Goal: Task Accomplishment & Management: Use online tool/utility

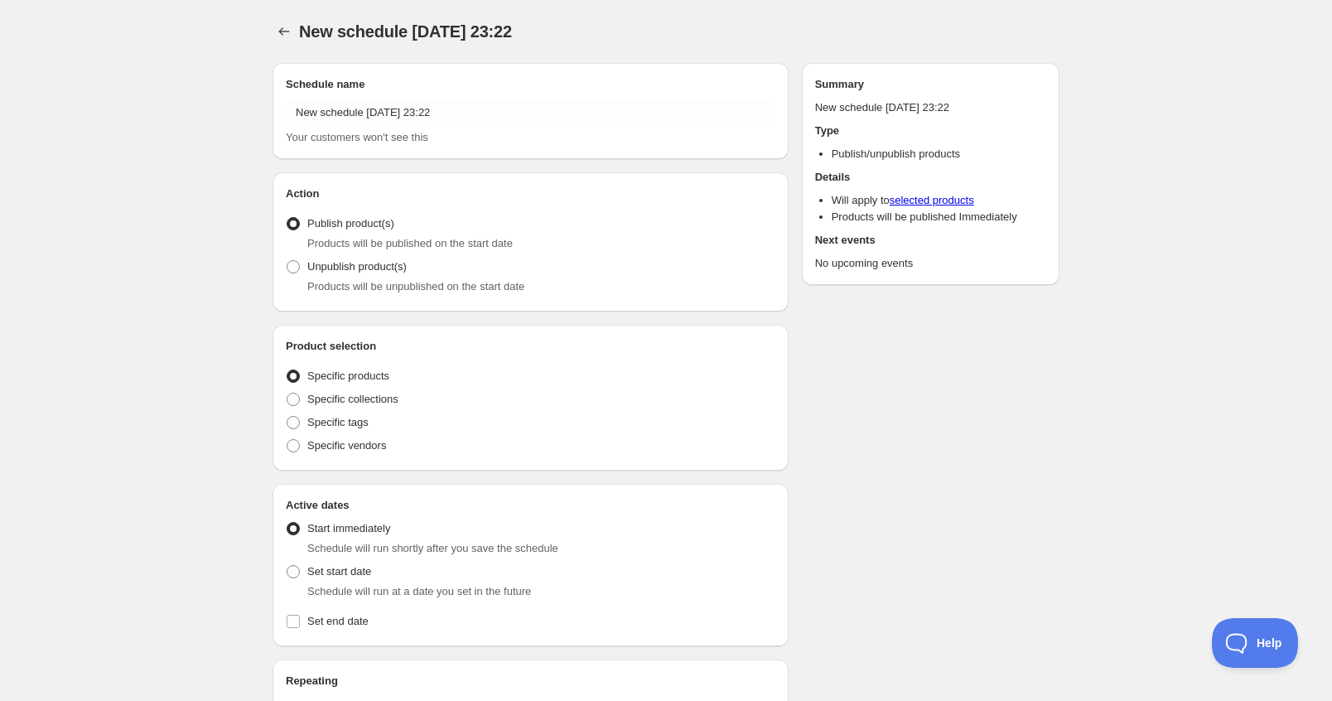
radio input "true"
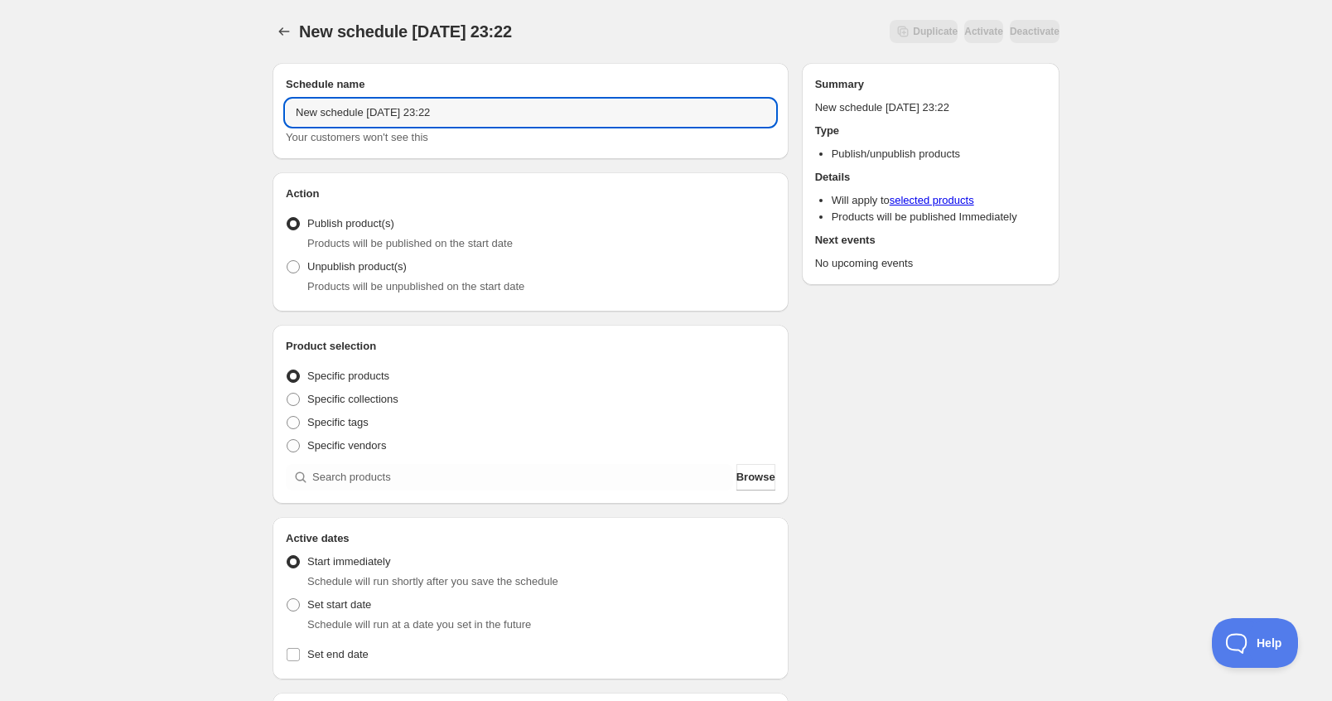
drag, startPoint x: 477, startPoint y: 115, endPoint x: 104, endPoint y: 103, distance: 372.9
click at [104, 104] on div "New schedule [DATE] 23:22. This page is ready New schedule [DATE] 23:22 Duplica…" at bounding box center [666, 631] width 1332 height 1262
paste input "Identity V_Fun Trip"
type input "Identity V_Fun Trip"
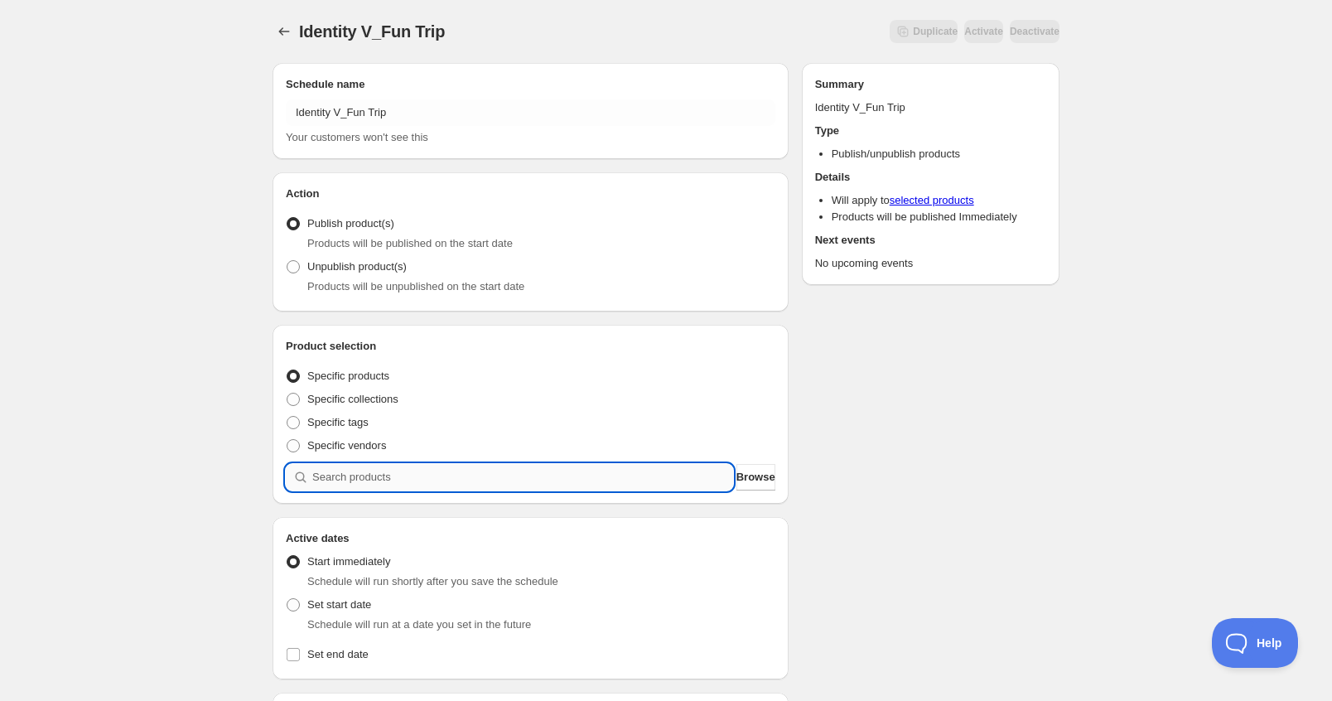
click at [591, 473] on input "search" at bounding box center [522, 477] width 421 height 27
paste input "Identity V_Fun Trip"
type input "Identity V_Fun Trip"
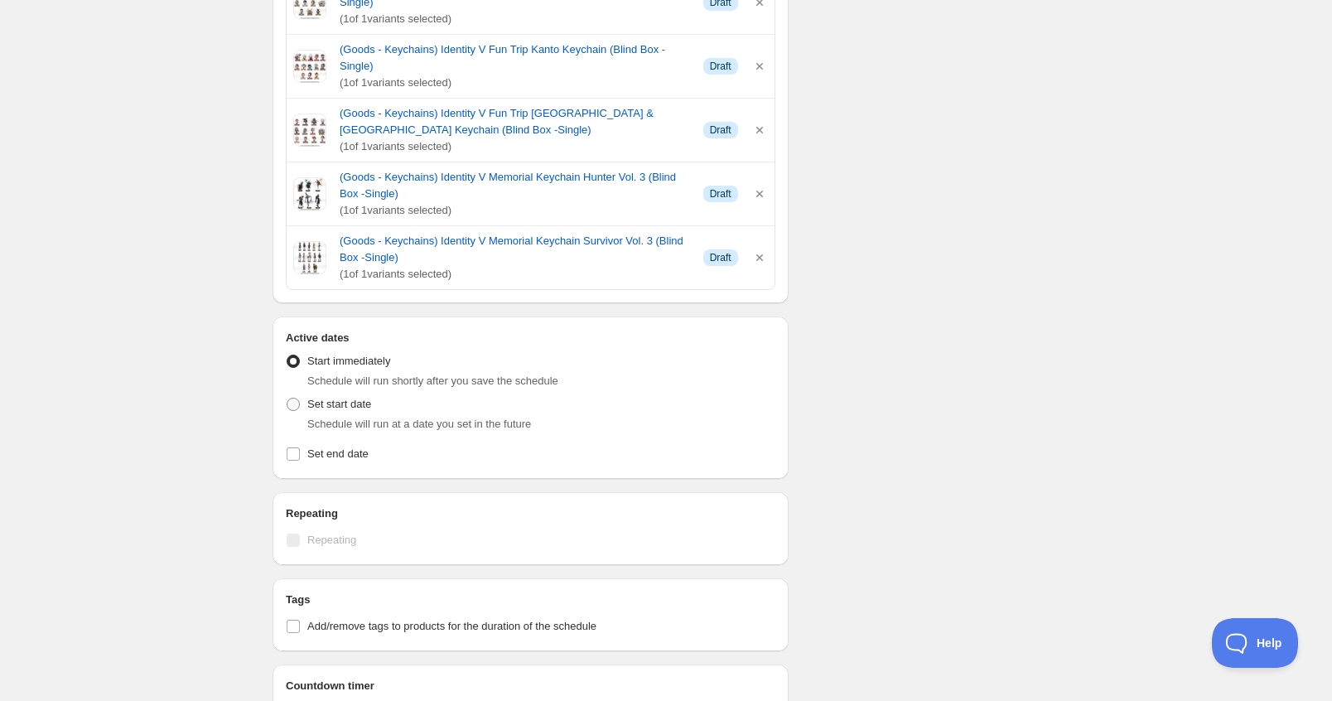
scroll to position [1905, 0]
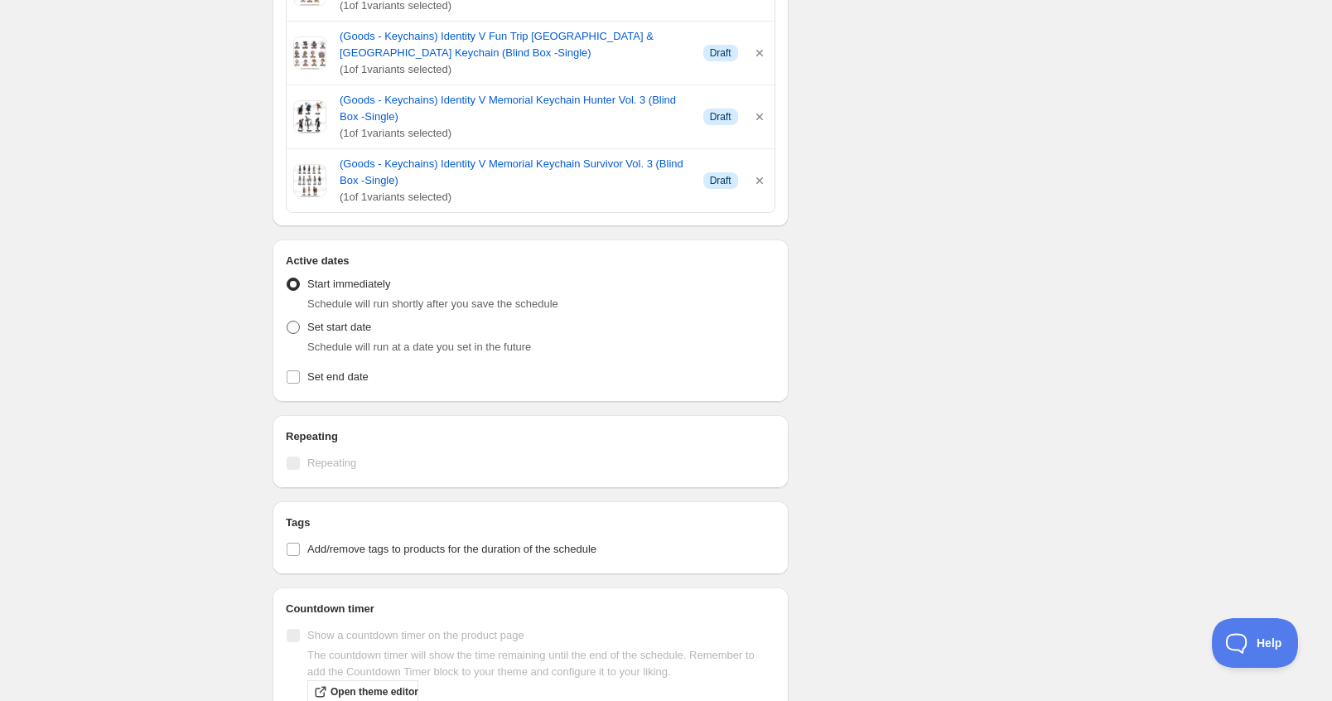
click at [350, 321] on span "Set start date" at bounding box center [339, 327] width 64 height 12
click at [287, 321] on input "Set start date" at bounding box center [287, 321] width 1 height 1
radio input "true"
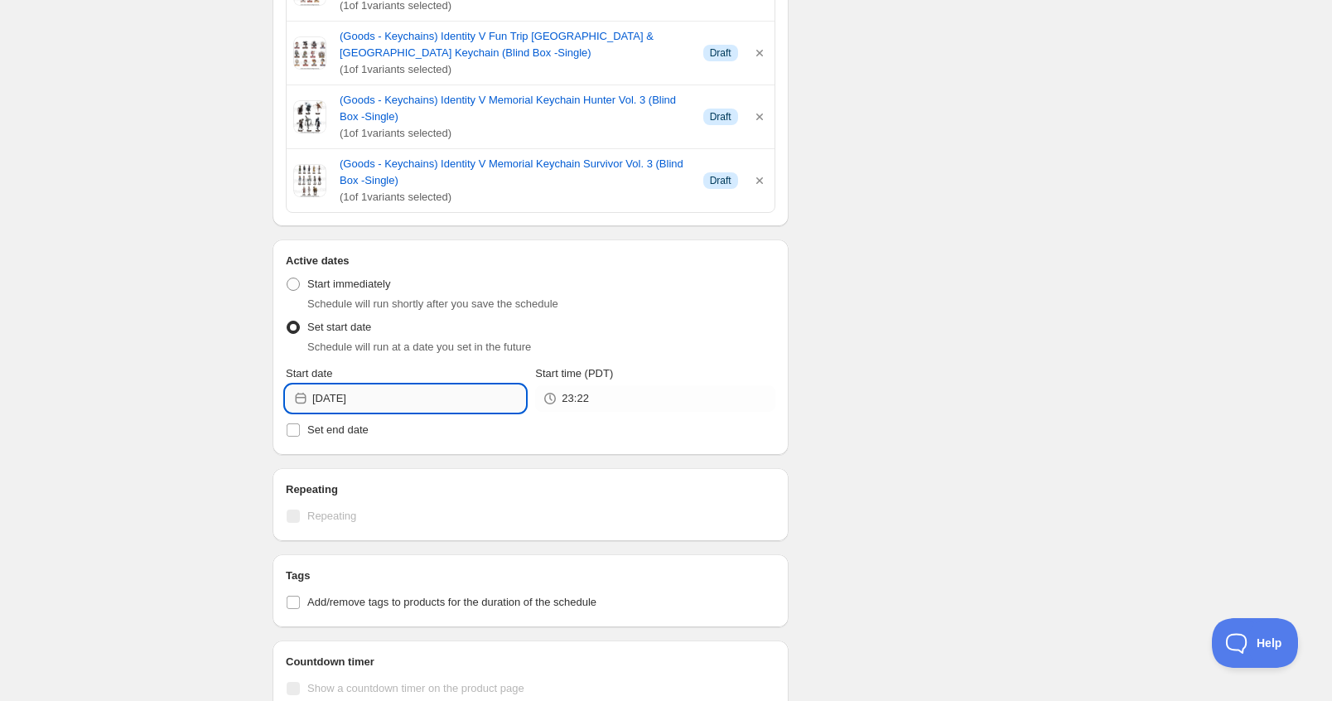
click at [367, 385] on input "[DATE]" at bounding box center [418, 398] width 213 height 27
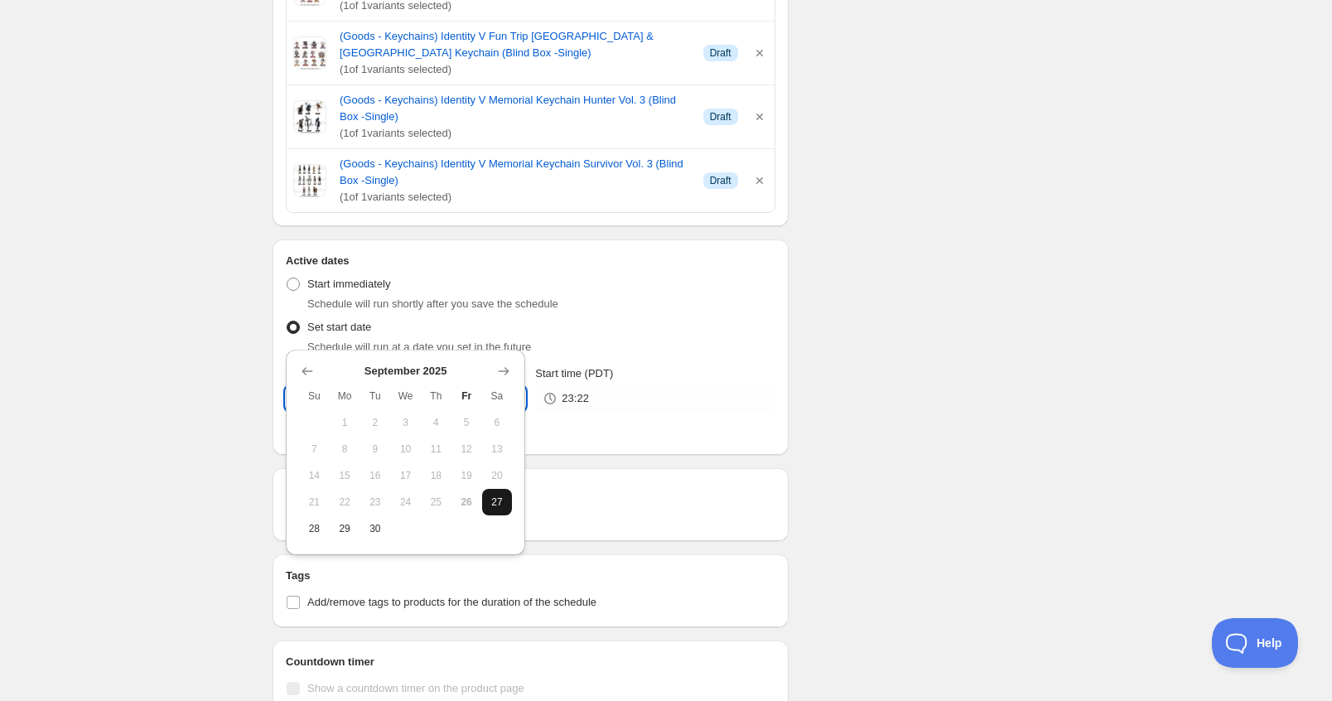
click at [502, 509] on button "27" at bounding box center [497, 502] width 31 height 27
type input "[DATE]"
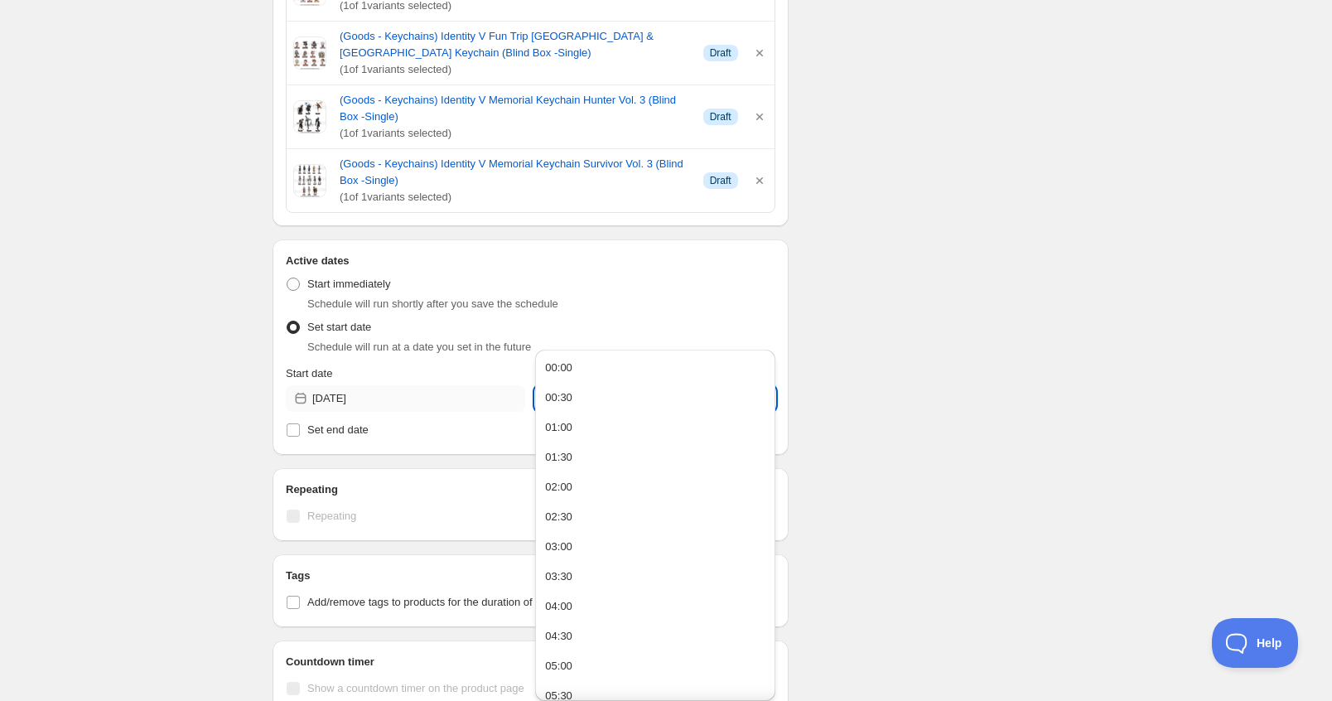
drag, startPoint x: 593, startPoint y: 331, endPoint x: 488, endPoint y: 330, distance: 105.2
click at [488, 365] on div "Start date [DATE] Start time (PDT) 23:22" at bounding box center [531, 388] width 490 height 46
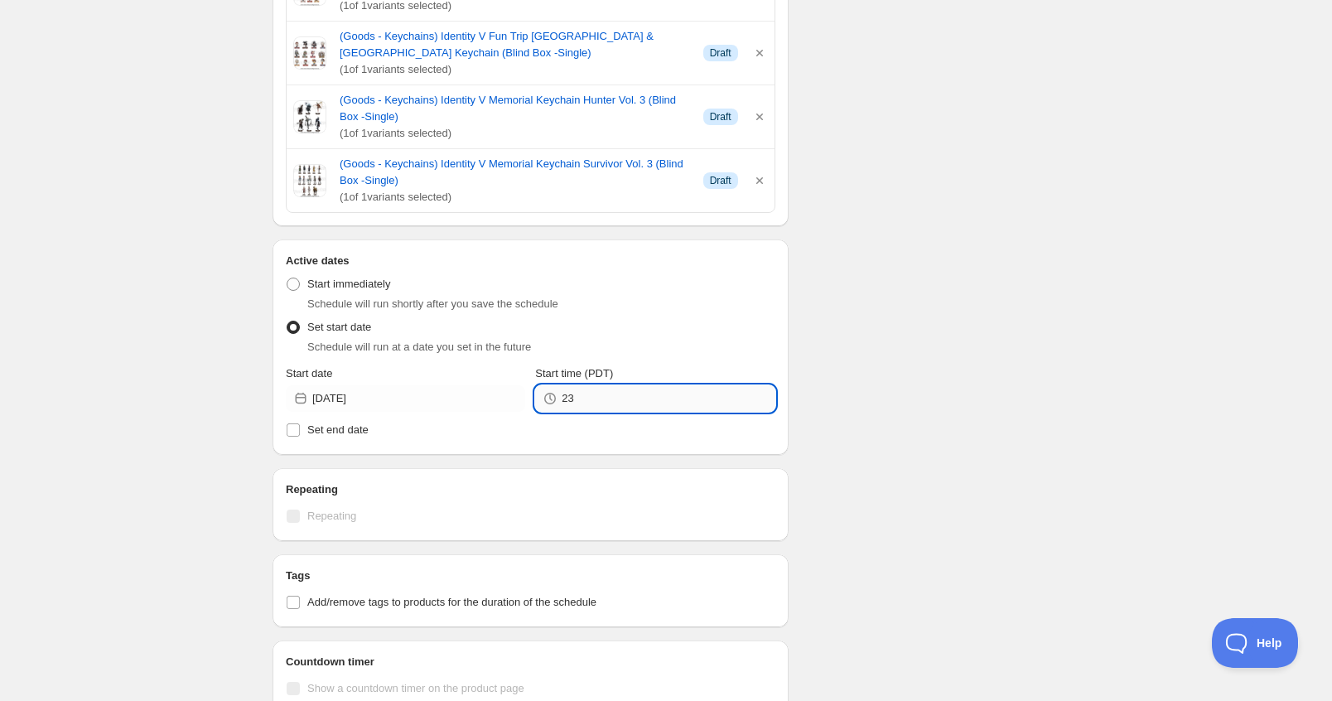
type input "2"
type input "00:00"
click at [283, 360] on div "Active dates Active Date Type Start immediately Schedule will run shortly after…" at bounding box center [531, 346] width 516 height 215
click at [296, 423] on input "Set end date" at bounding box center [293, 429] width 13 height 13
checkbox input "true"
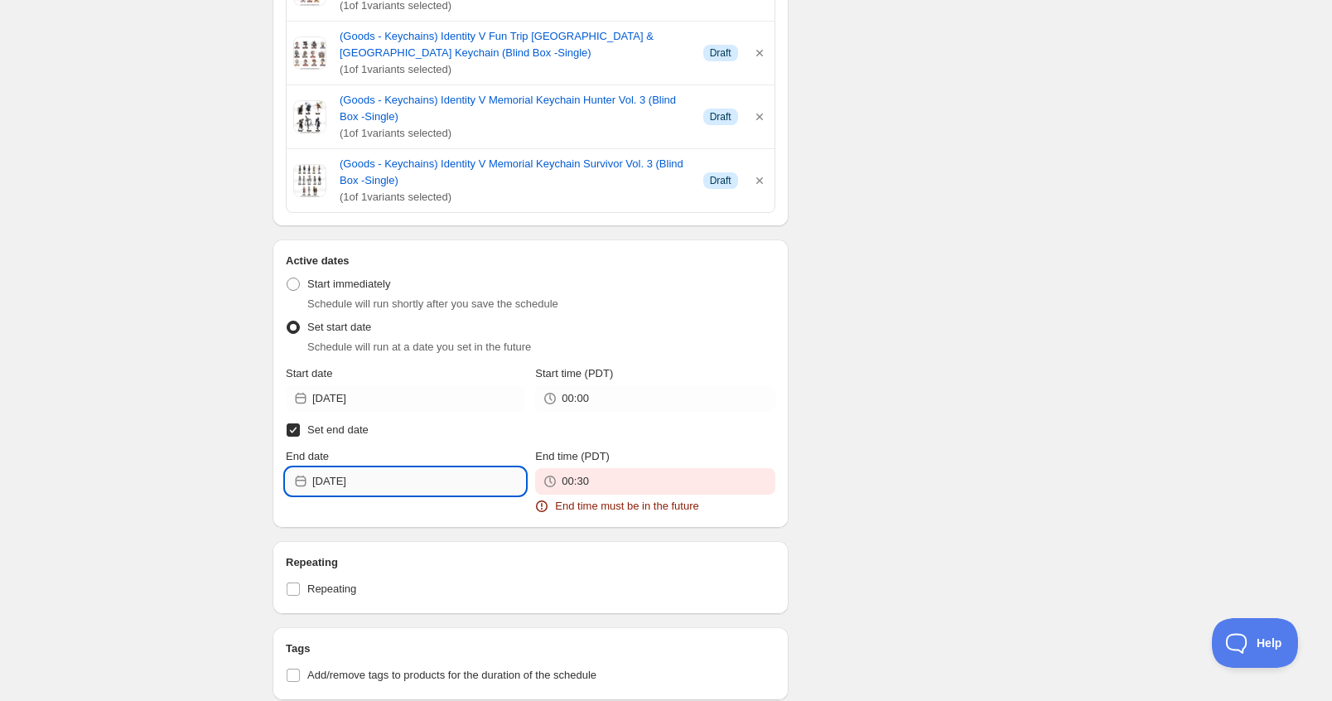
click at [411, 468] on input "[DATE]" at bounding box center [418, 481] width 213 height 27
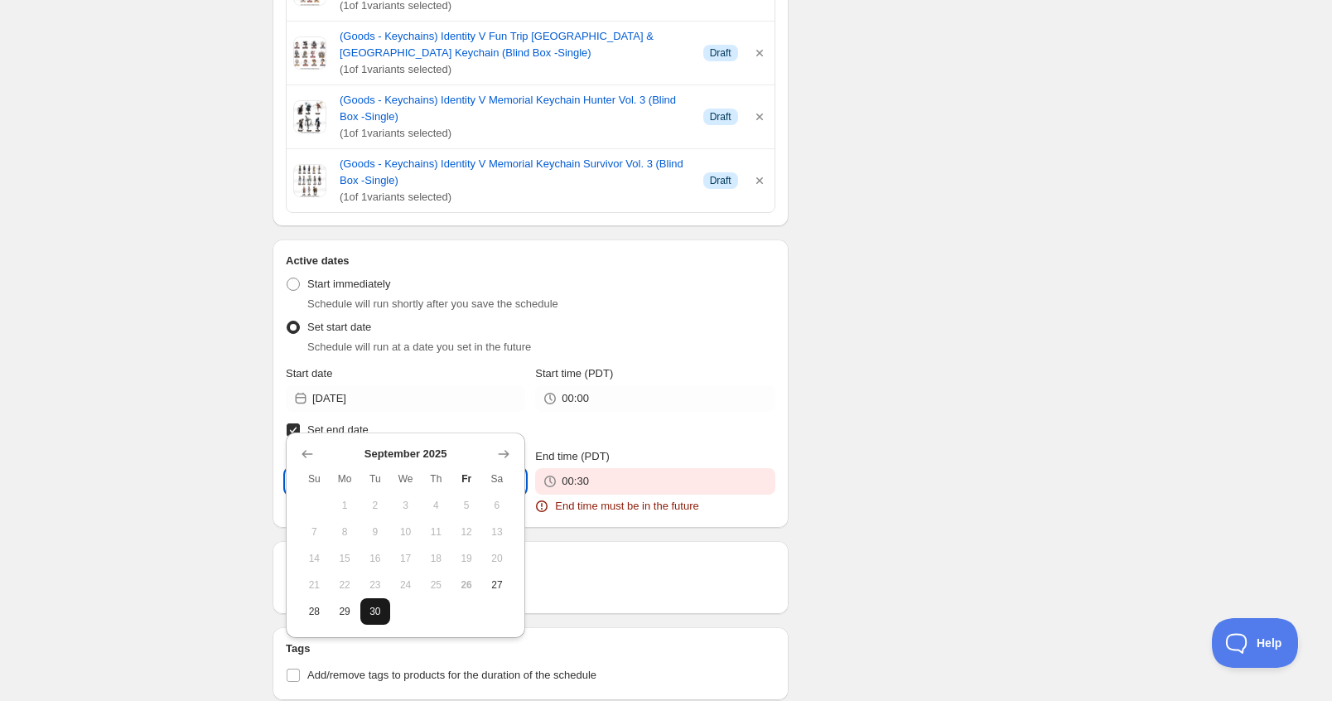
click at [369, 611] on span "30" at bounding box center [375, 611] width 17 height 13
type input "[DATE]"
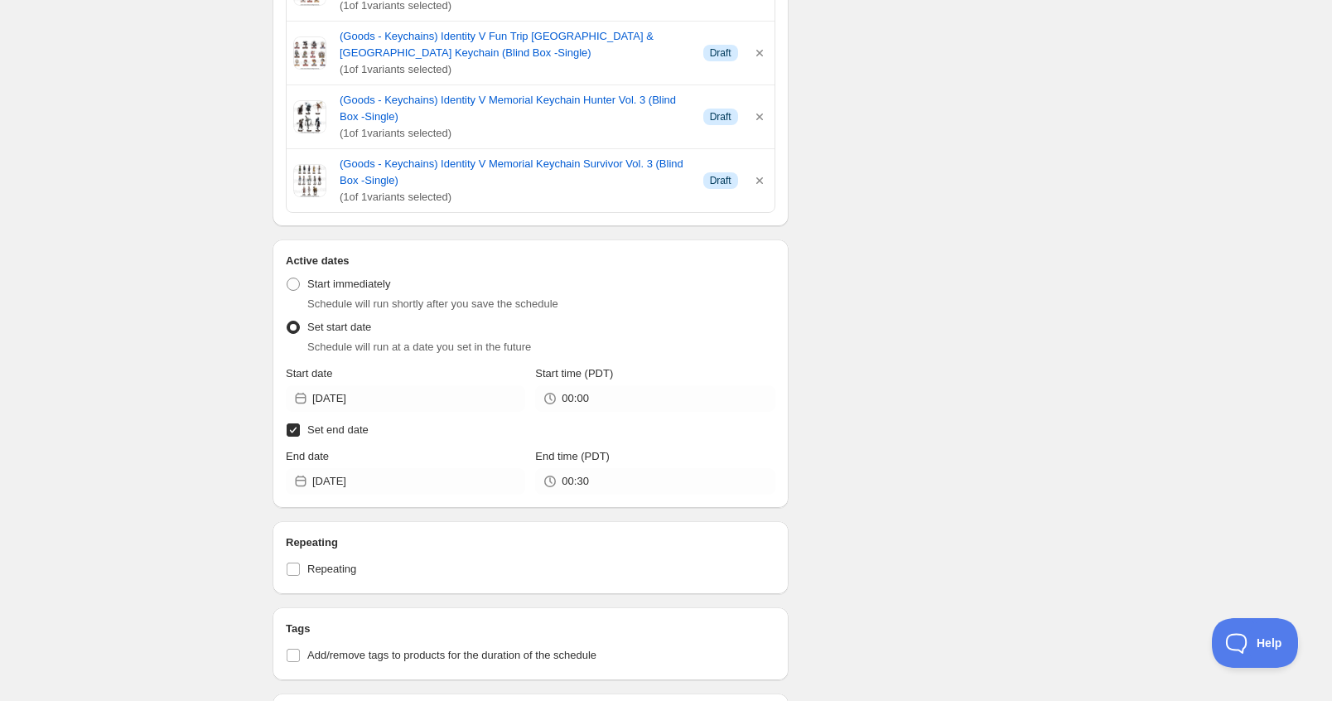
click at [345, 423] on span "Set end date" at bounding box center [337, 429] width 61 height 12
click at [300, 423] on input "Set end date" at bounding box center [293, 429] width 13 height 13
checkbox input "false"
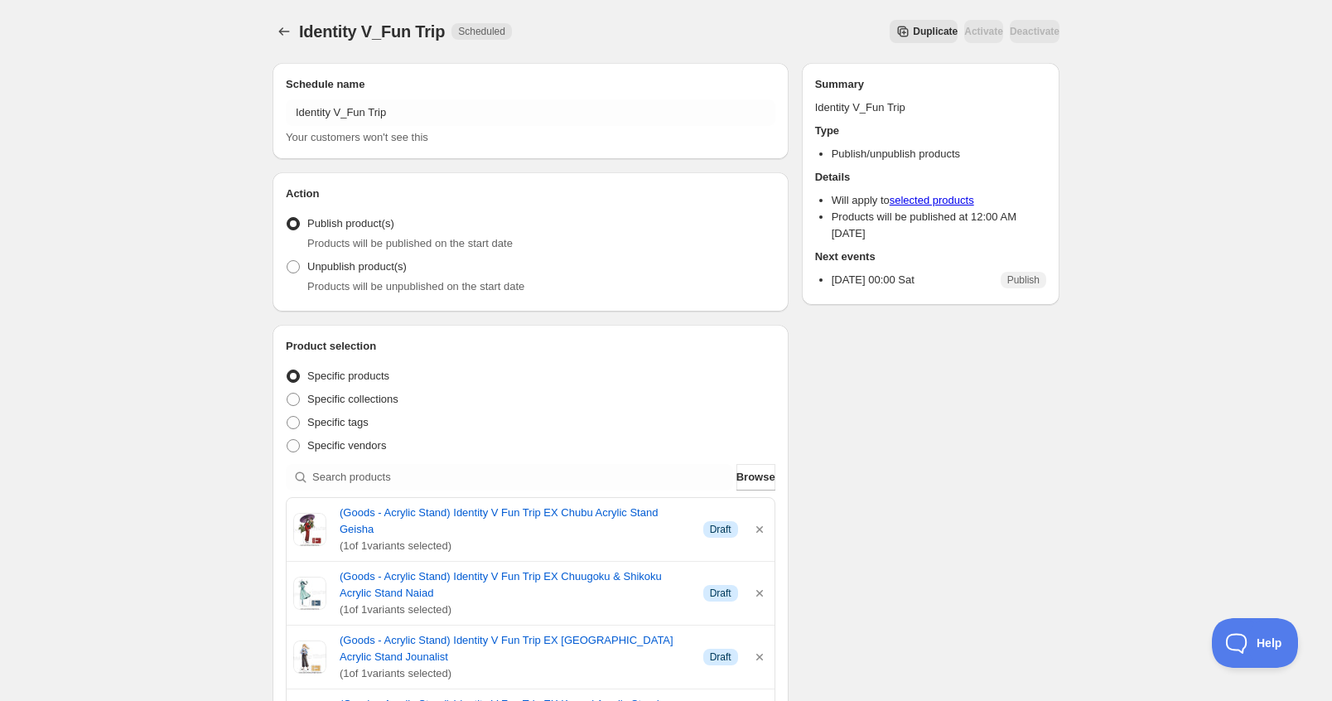
type input "New schedule [DATE] 23:22"
type input "[DATE]"
type input "23:22"
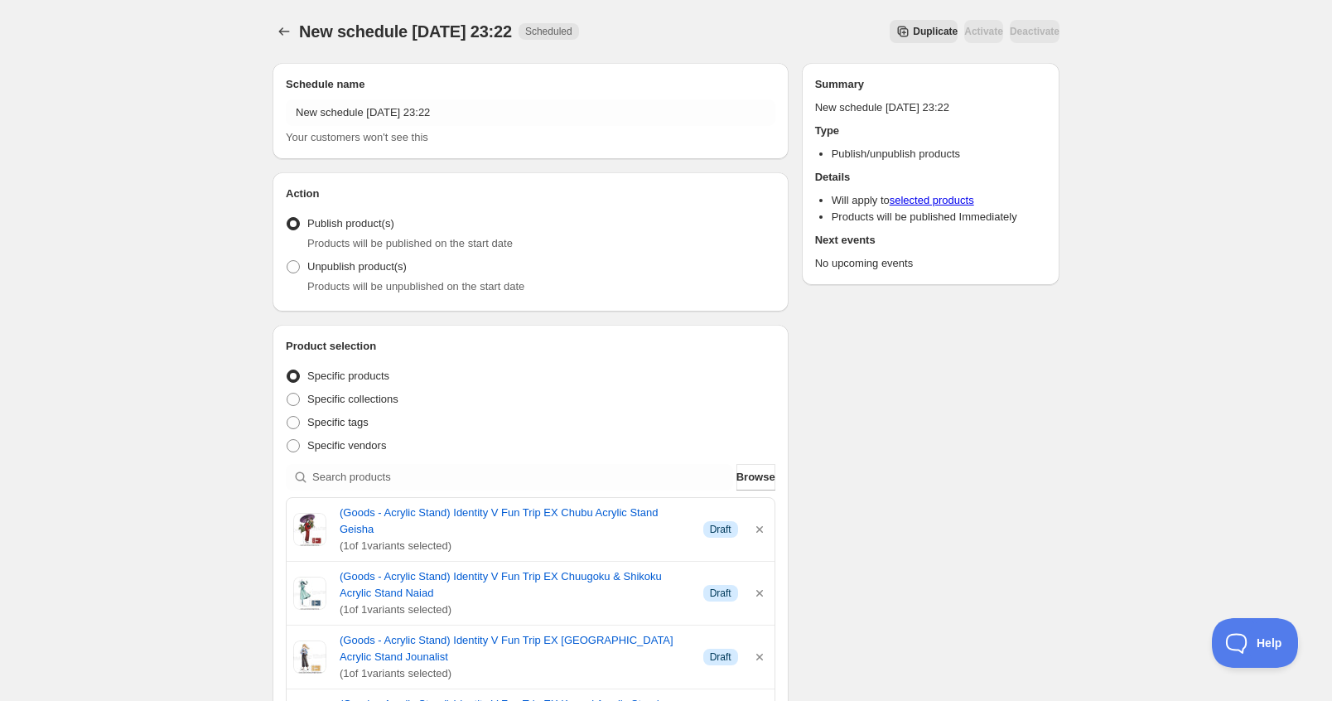
scroll to position [1905, 0]
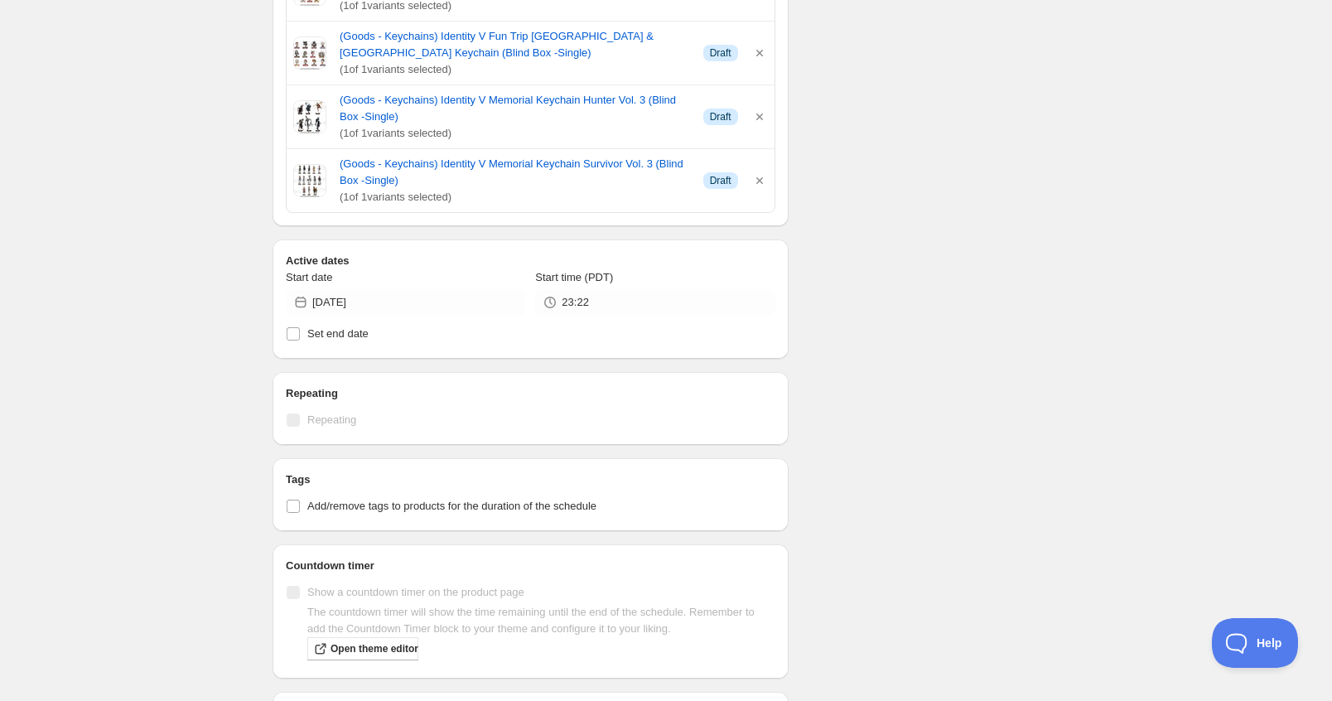
type input "New schedule [DATE] 23:28"
type input "23:28"
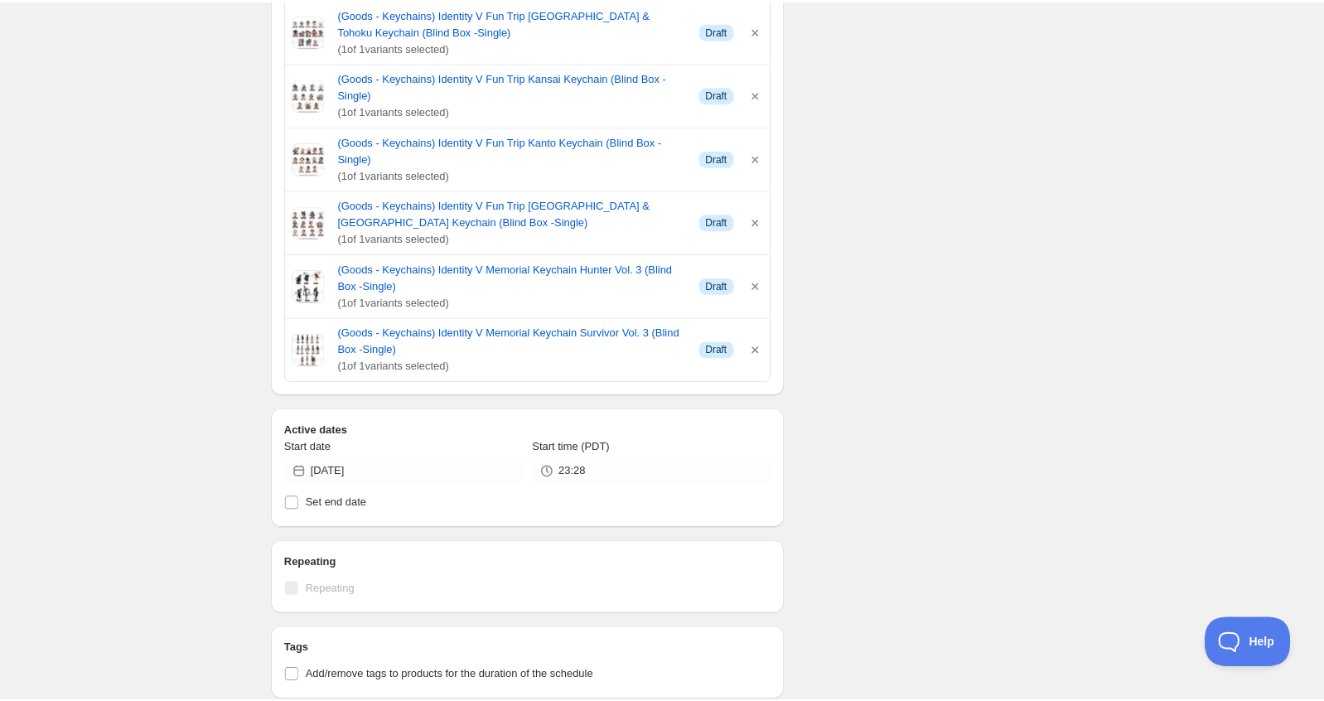
scroll to position [1491, 0]
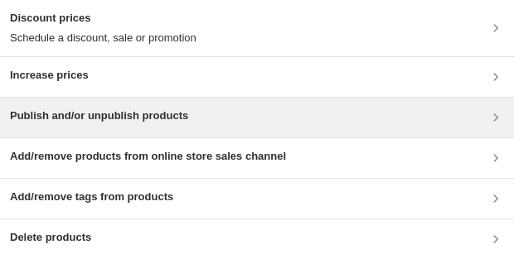
click at [261, 113] on div "Publish and/or unpublish products" at bounding box center [257, 118] width 494 height 20
